Goal: Transaction & Acquisition: Purchase product/service

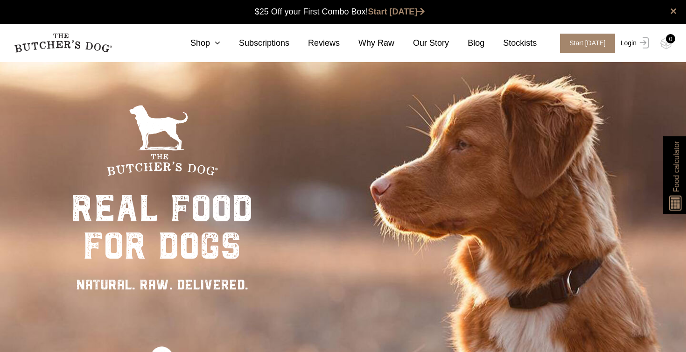
click at [638, 44] on img at bounding box center [643, 42] width 12 height 11
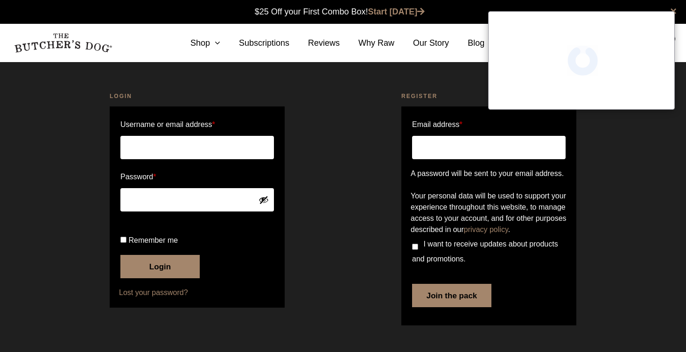
scroll to position [0, 0]
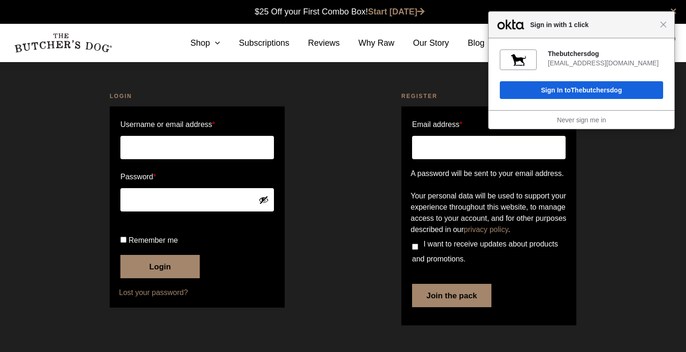
type input "steph.royales@gmail.com"
click at [165, 278] on button "Login" at bounding box center [159, 266] width 79 height 23
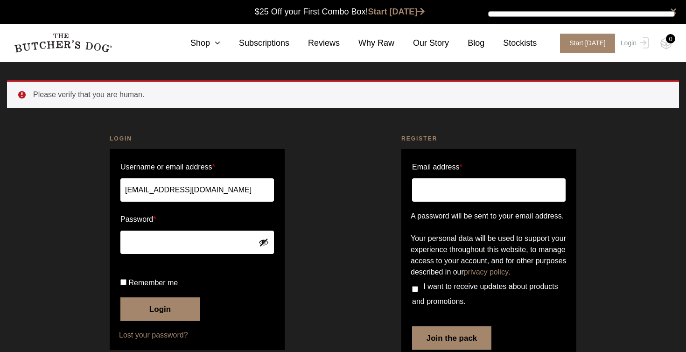
scroll to position [0, 0]
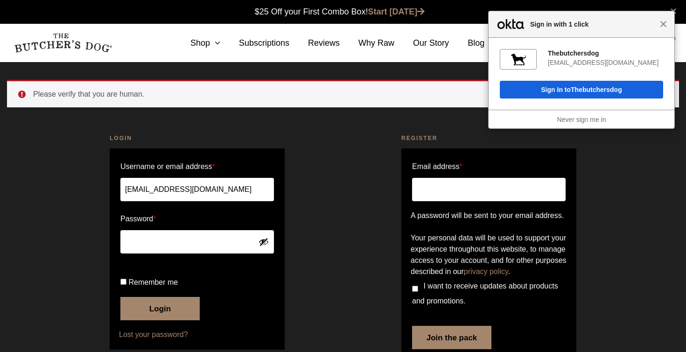
click at [664, 26] on span "Close" at bounding box center [663, 24] width 7 height 7
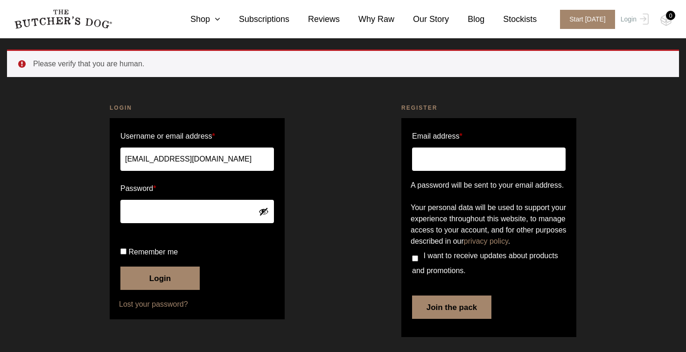
scroll to position [44, 0]
click at [124, 254] on input "Remember me" at bounding box center [123, 251] width 6 height 6
checkbox input "true"
click at [155, 290] on button "Login" at bounding box center [159, 277] width 79 height 23
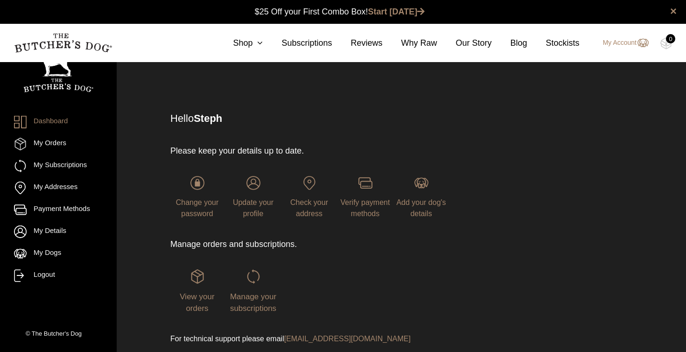
scroll to position [0, 0]
click at [199, 282] on img at bounding box center [197, 276] width 14 height 14
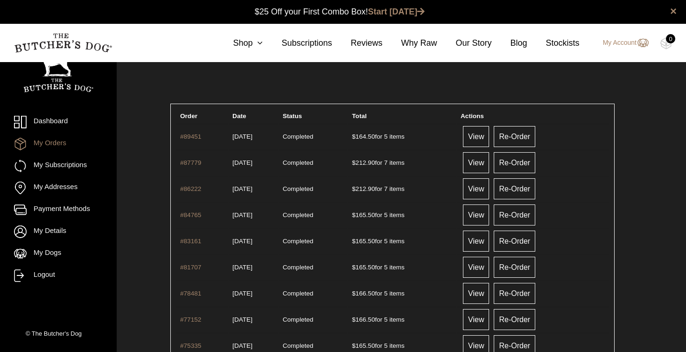
scroll to position [0, 0]
click at [534, 135] on link "Re-Order" at bounding box center [515, 136] width 42 height 21
click at [249, 43] on link "Shop" at bounding box center [238, 43] width 49 height 13
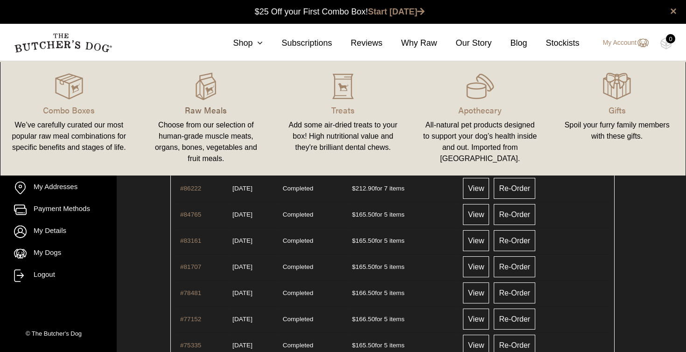
click at [206, 105] on p "Raw Meals" at bounding box center [206, 110] width 115 height 13
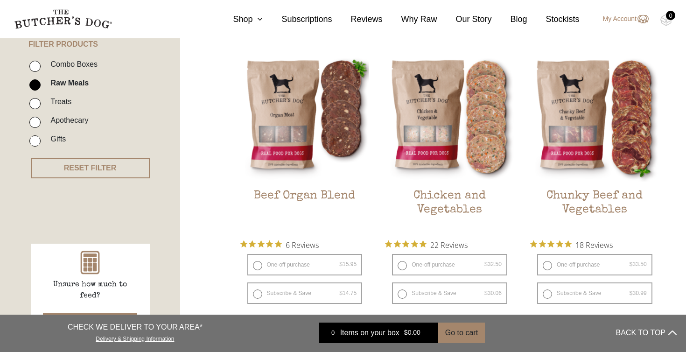
scroll to position [266, 0]
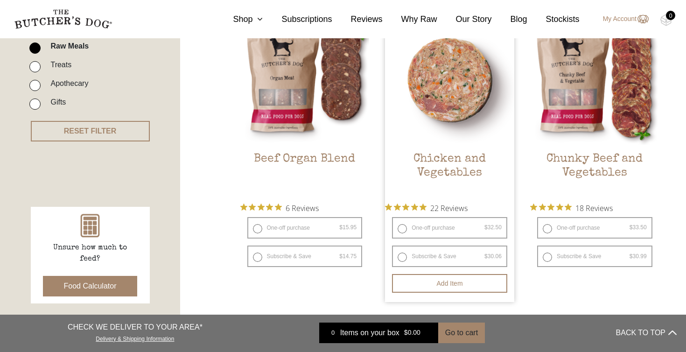
click at [405, 229] on label "One-off purchase $ 32.50 — or subscribe and save 7.5%" at bounding box center [449, 227] width 115 height 21
radio input "true"
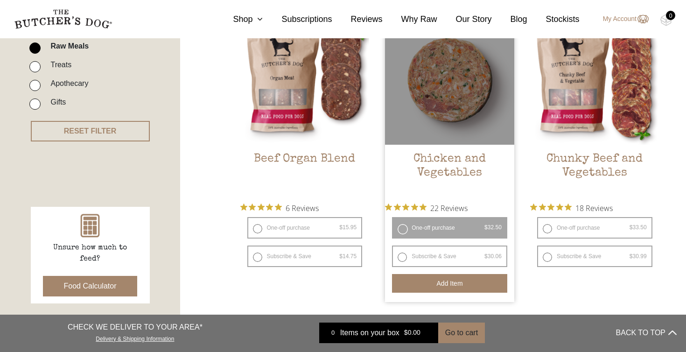
click at [450, 284] on button "Add item" at bounding box center [449, 283] width 115 height 19
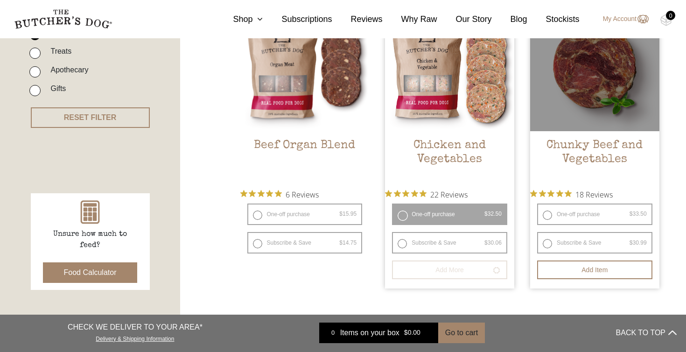
scroll to position [296, 0]
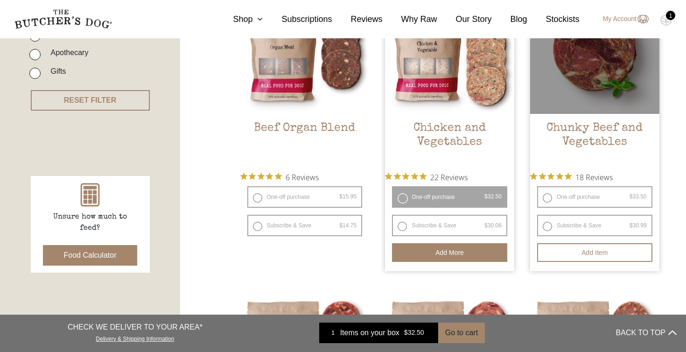
click at [546, 197] on label "One-off purchase $ 33.50 — or subscribe and save 7.5%" at bounding box center [594, 196] width 115 height 21
radio input "true"
radio input "false"
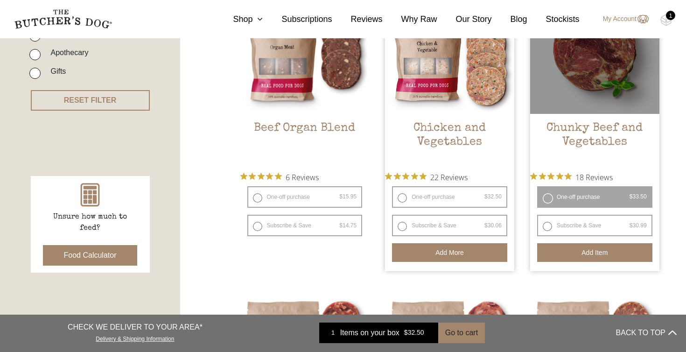
click at [588, 251] on button "Add item" at bounding box center [594, 252] width 115 height 19
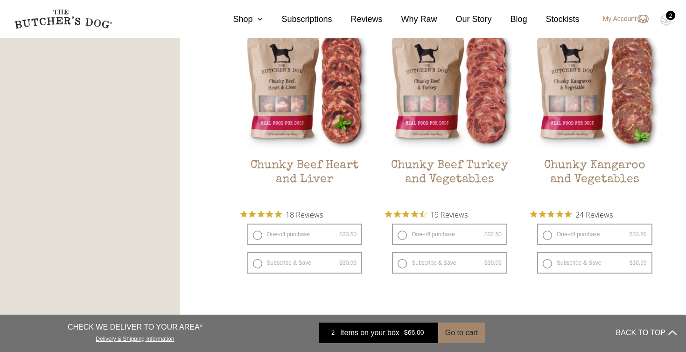
scroll to position [571, 0]
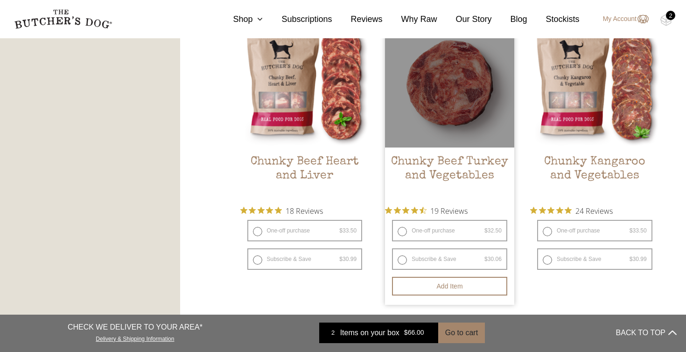
click at [400, 231] on label "One-off purchase $ 32.50 — or subscribe and save 7.5%" at bounding box center [449, 230] width 115 height 21
radio input "true"
radio input "false"
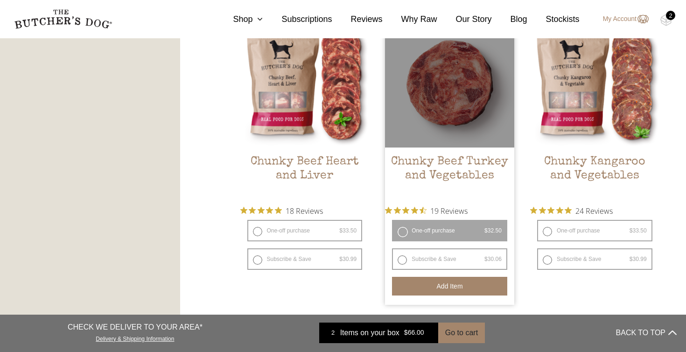
click at [451, 287] on button "Add item" at bounding box center [449, 286] width 115 height 19
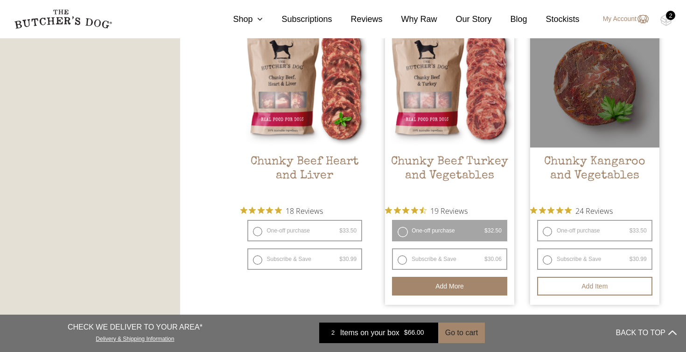
click at [545, 232] on label "One-off purchase $ 33.50 — or subscribe and save 7.5%" at bounding box center [594, 230] width 115 height 21
radio input "true"
radio input "false"
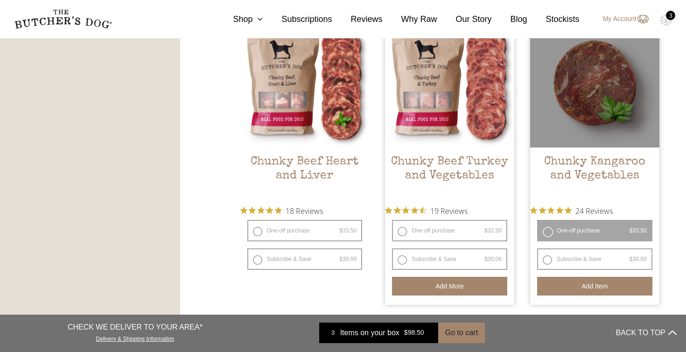
click at [597, 287] on button "Add item" at bounding box center [594, 286] width 115 height 19
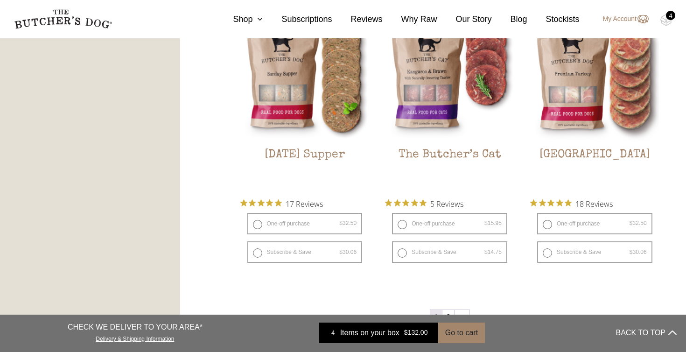
scroll to position [1179, 0]
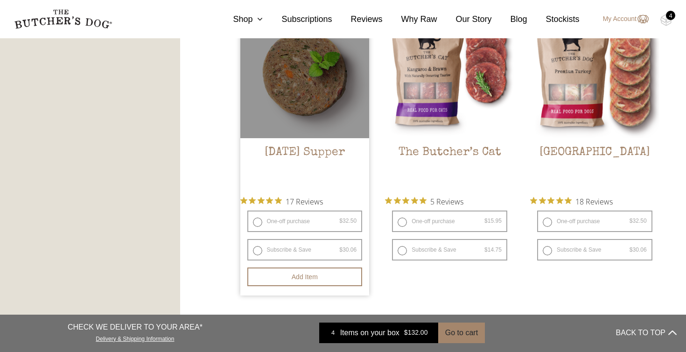
click at [296, 219] on label "One-off purchase $ 32.50 — or subscribe and save 7.5%" at bounding box center [304, 220] width 115 height 21
radio input "true"
radio input "false"
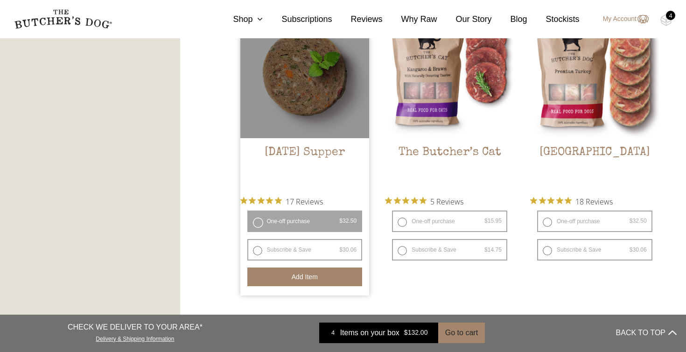
click at [325, 270] on button "Add item" at bounding box center [304, 276] width 115 height 19
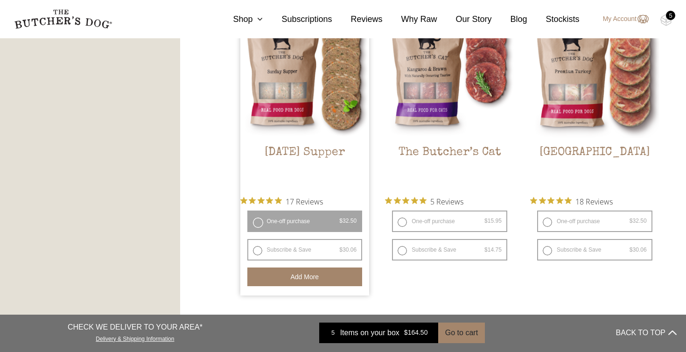
click at [668, 18] on div "5" at bounding box center [670, 15] width 9 height 9
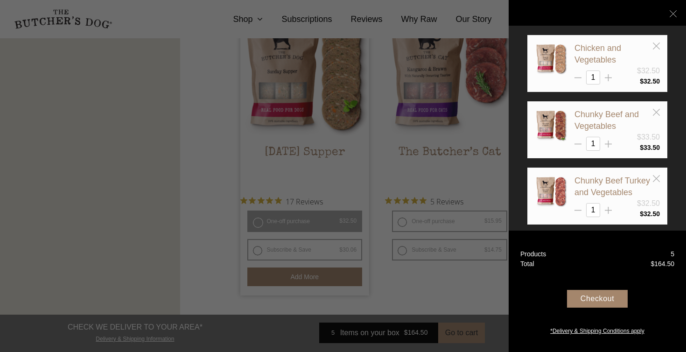
click at [605, 302] on div "Checkout" at bounding box center [597, 299] width 61 height 18
